Goal: Navigation & Orientation: Find specific page/section

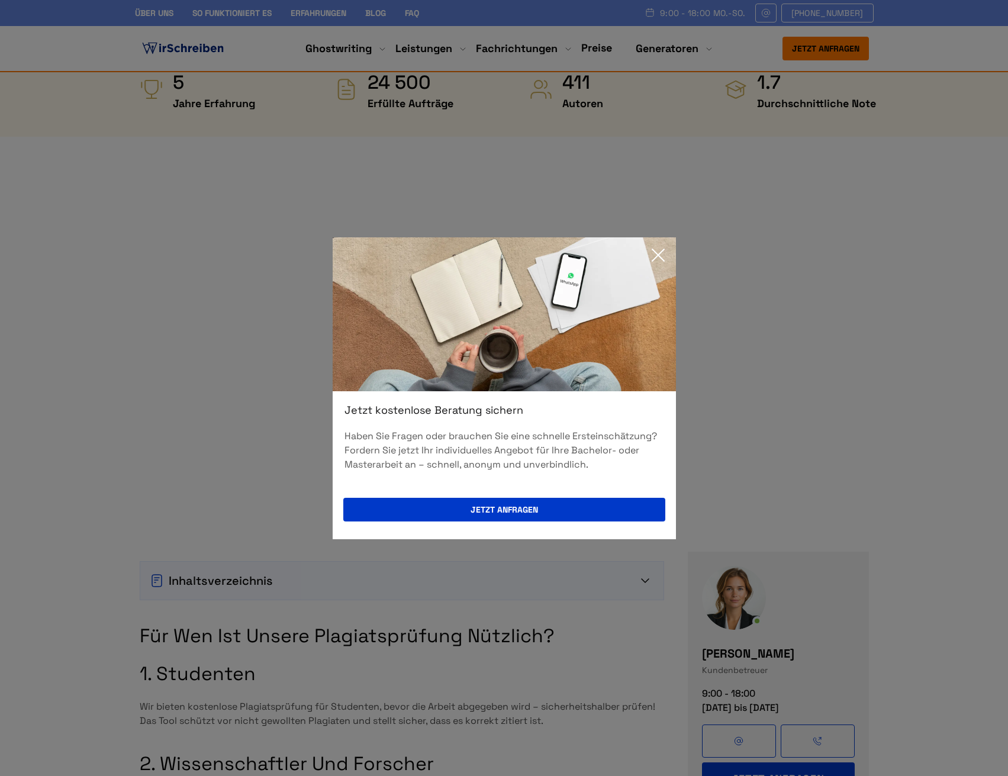
scroll to position [651, 0]
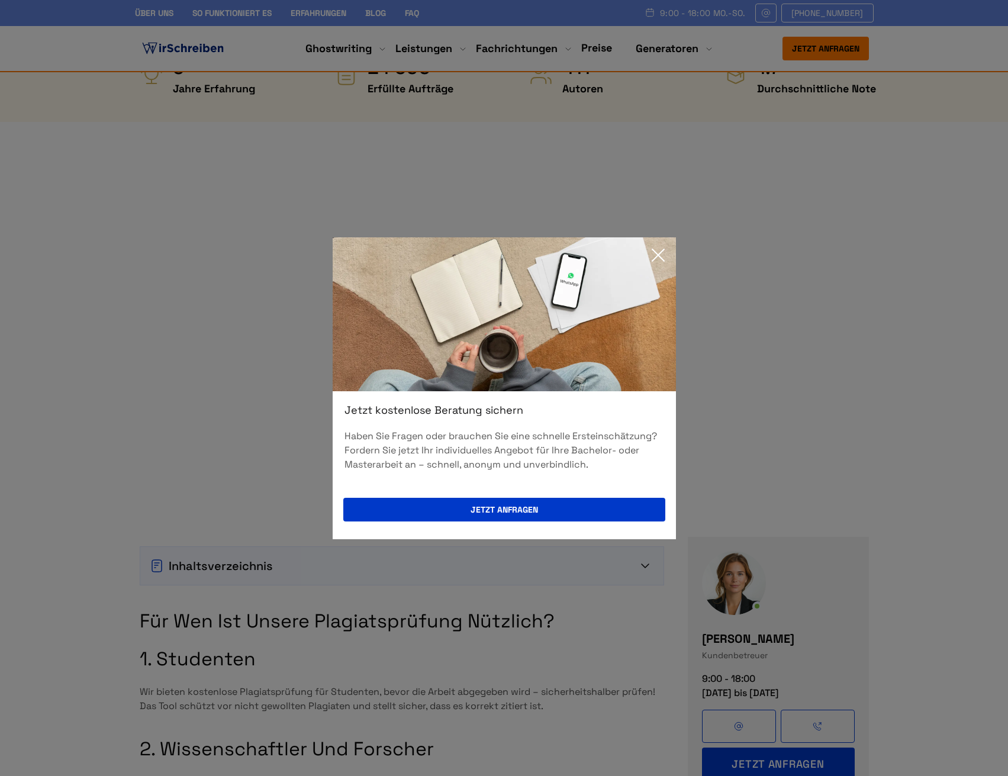
click at [661, 250] on icon at bounding box center [659, 255] width 24 height 24
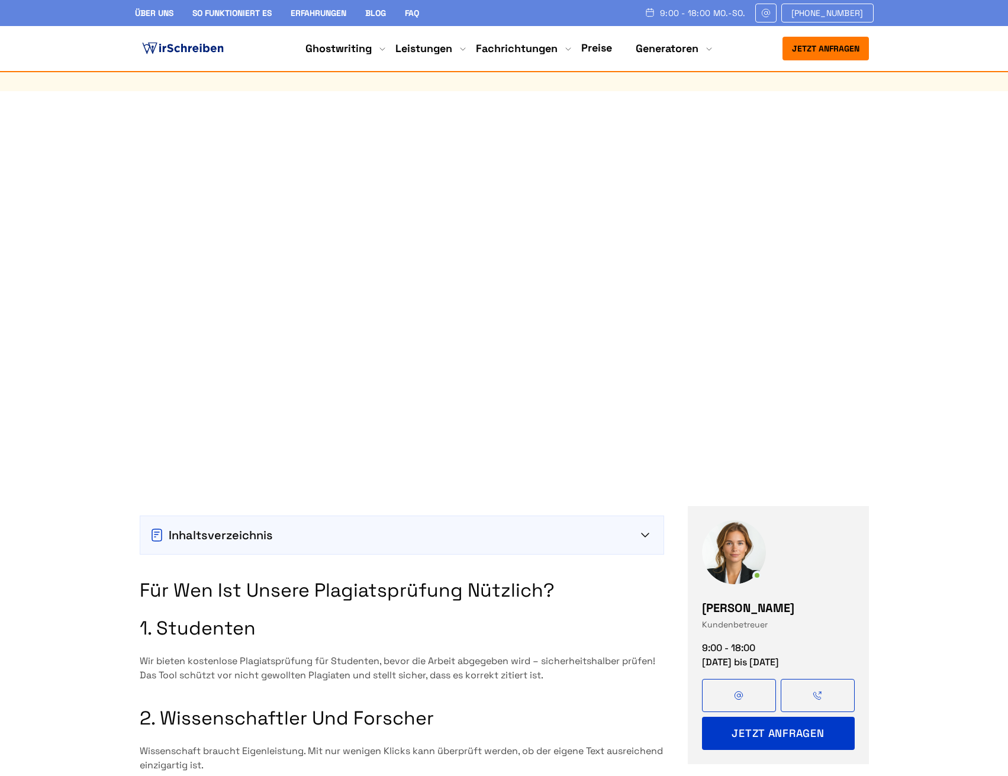
scroll to position [639, 0]
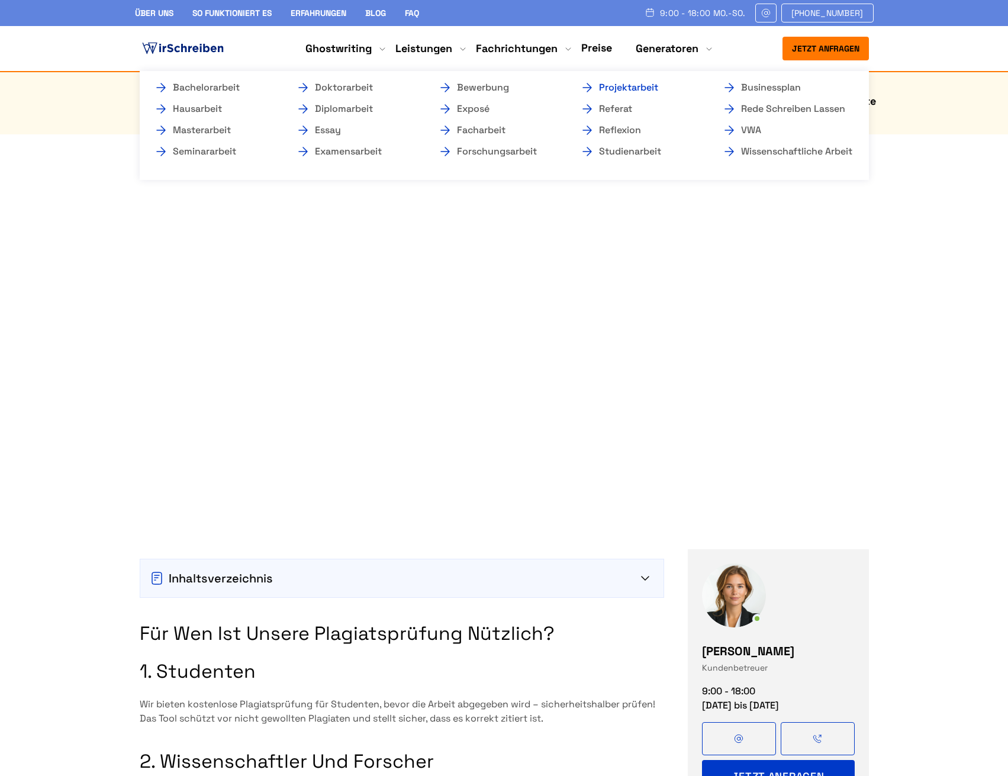
click at [645, 89] on link "Projektarbeit" at bounding box center [639, 88] width 118 height 14
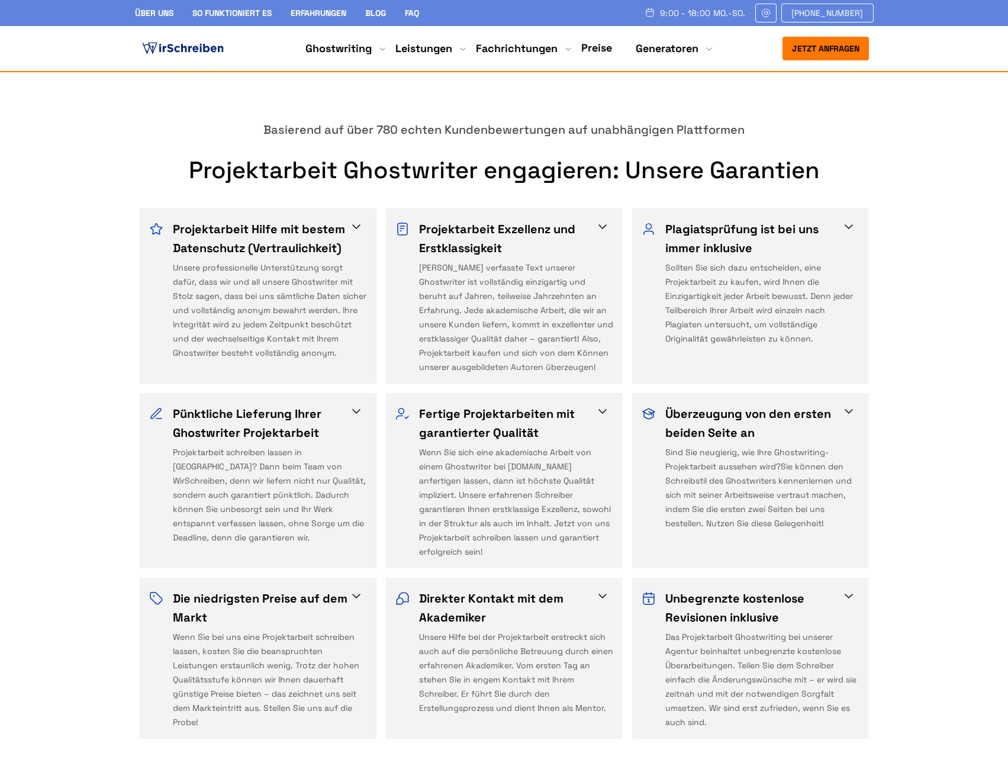
scroll to position [651, 0]
click at [857, 221] on div "Plagiatsprüfung ist bei uns immer inklusive Sollten Sie sich dazu entscheiden, …" at bounding box center [751, 298] width 218 height 155
click at [849, 221] on span at bounding box center [849, 228] width 14 height 14
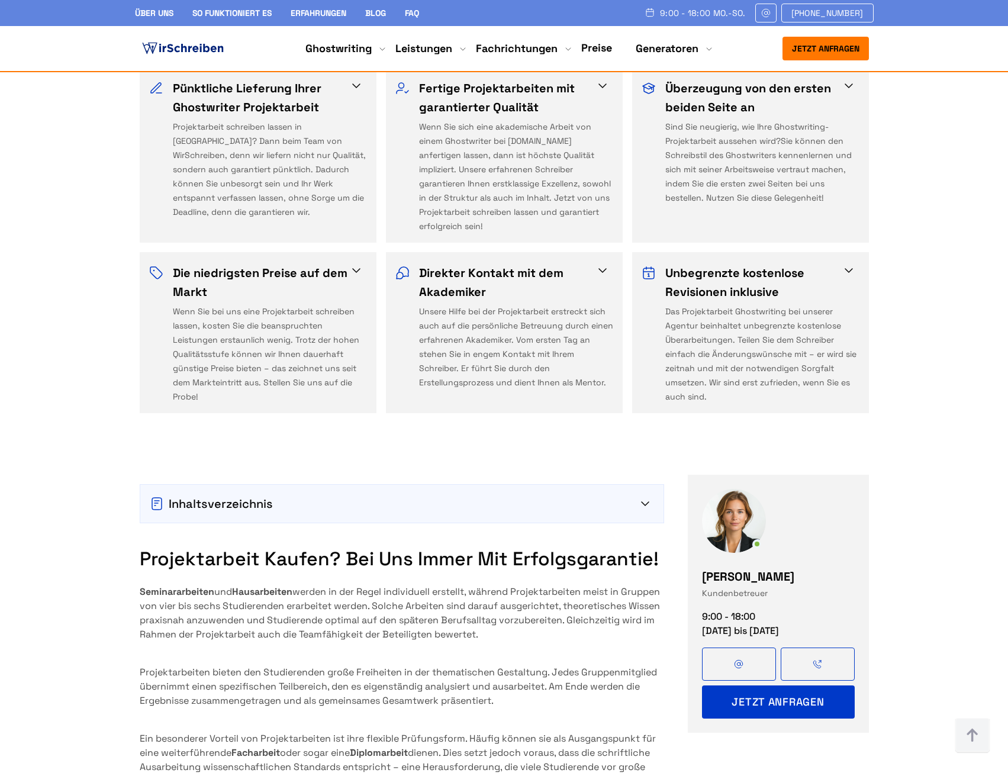
scroll to position [1007, 0]
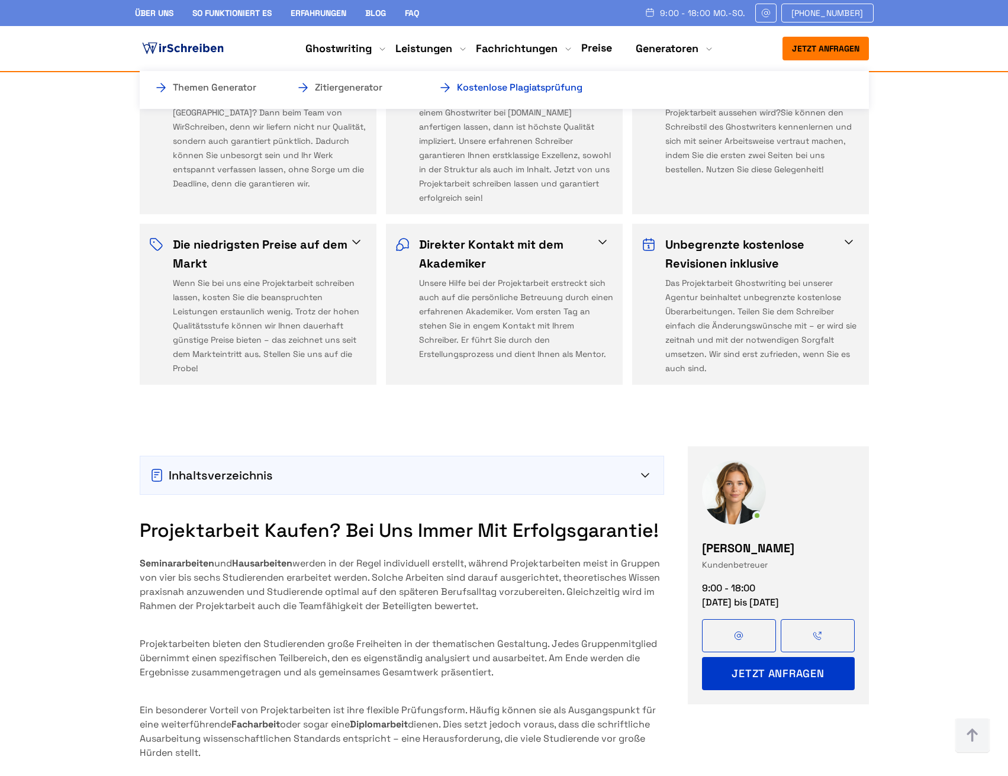
click at [557, 91] on link "Kostenlose Plagiatsprüfung" at bounding box center [497, 88] width 118 height 14
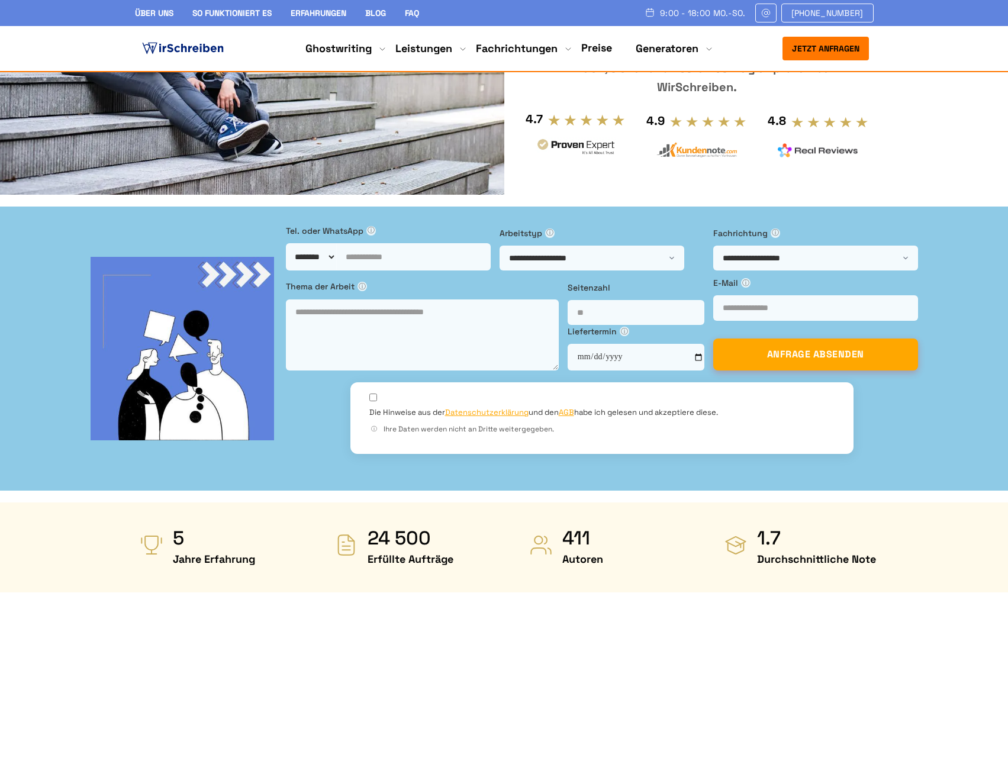
scroll to position [355, 0]
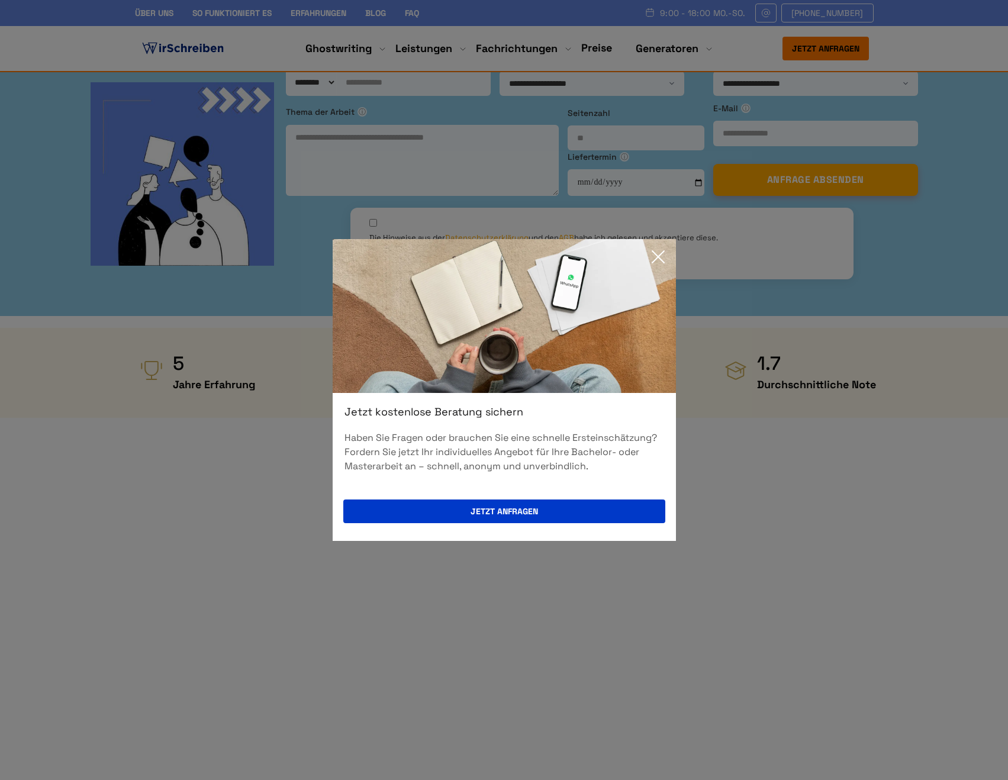
click at [667, 249] on icon at bounding box center [659, 257] width 24 height 24
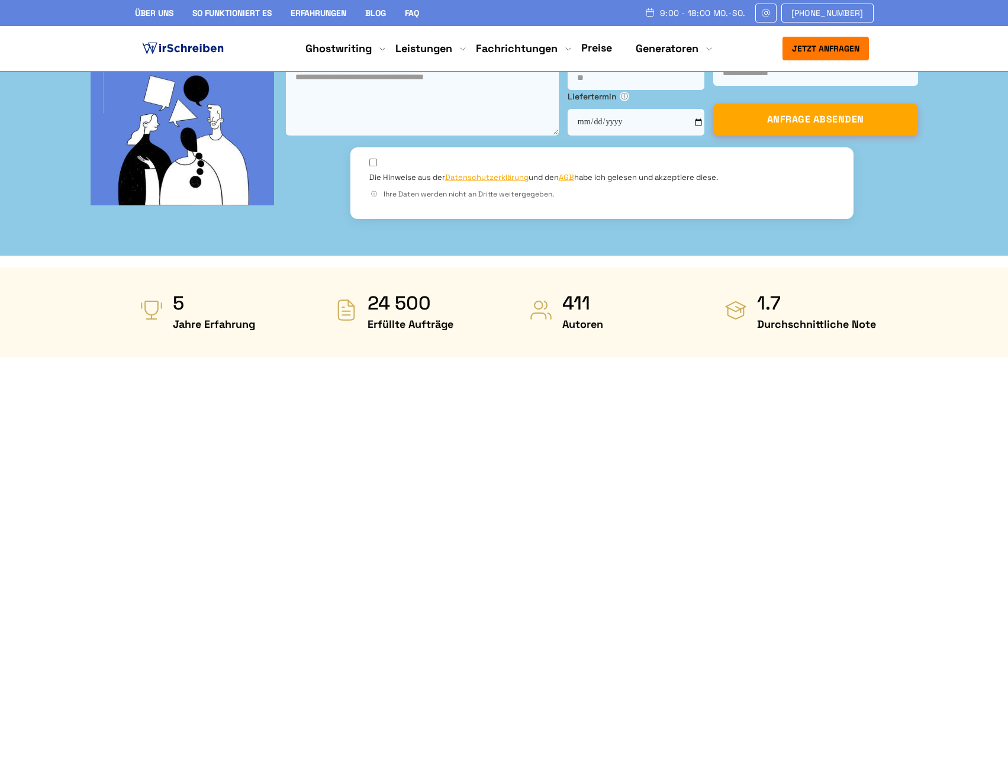
scroll to position [414, 0]
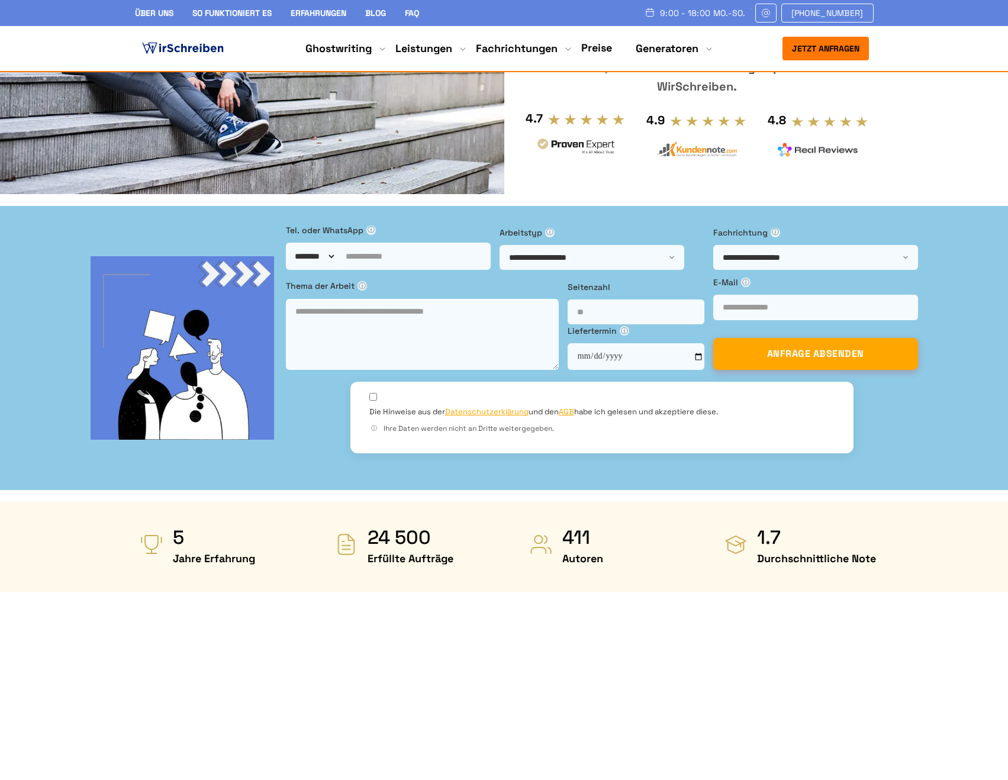
scroll to position [355, 0]
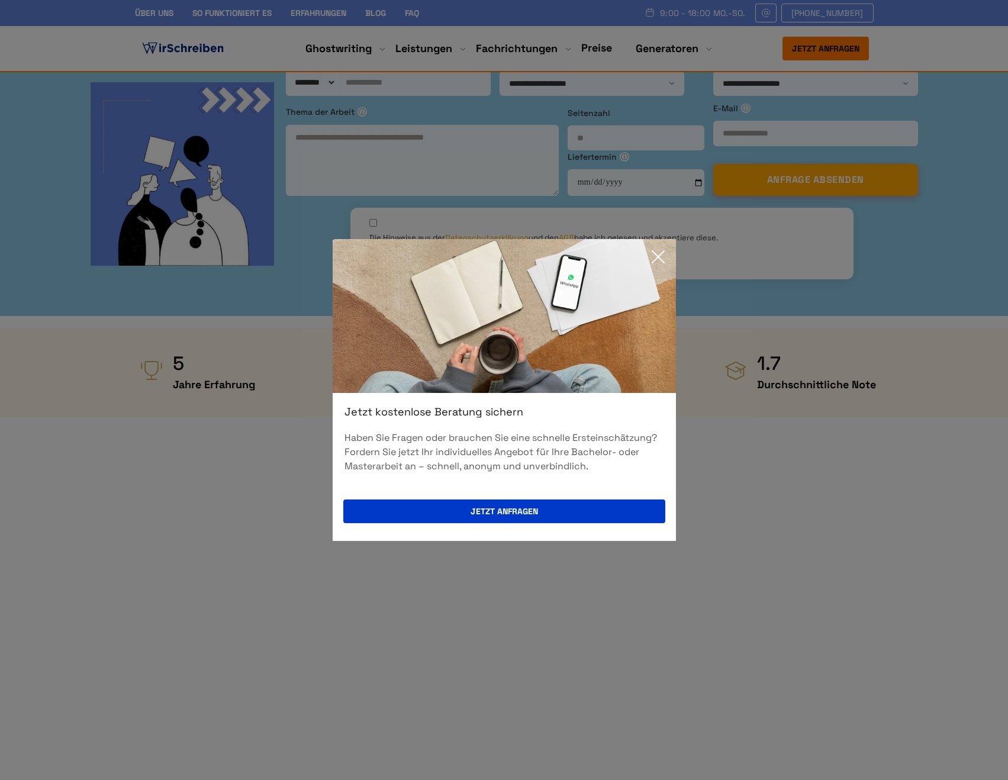
click at [662, 259] on icon at bounding box center [659, 257] width 24 height 24
